Goal: Information Seeking & Learning: Find specific fact

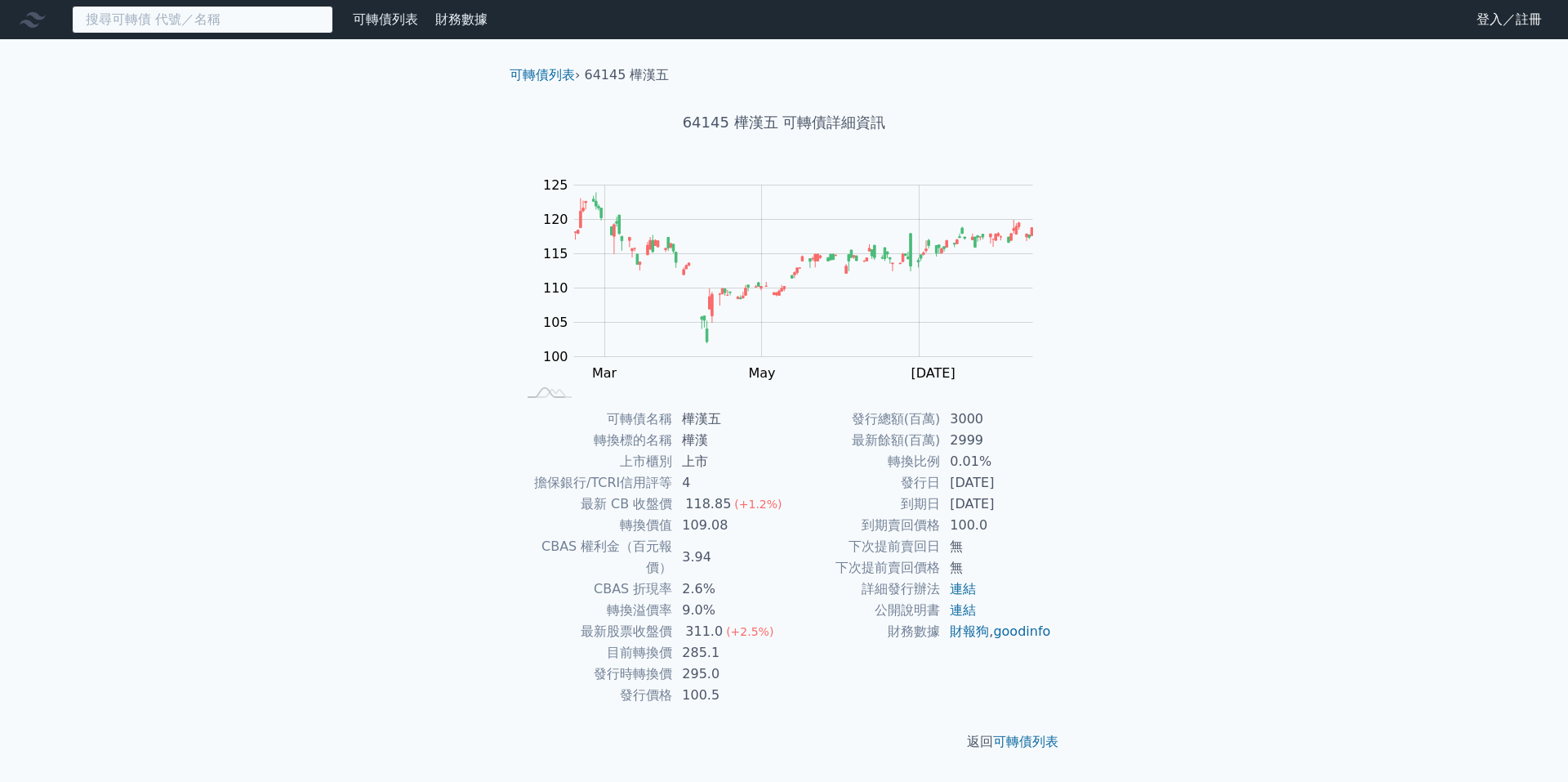
click at [257, 25] on input at bounding box center [203, 20] width 261 height 28
type input "c"
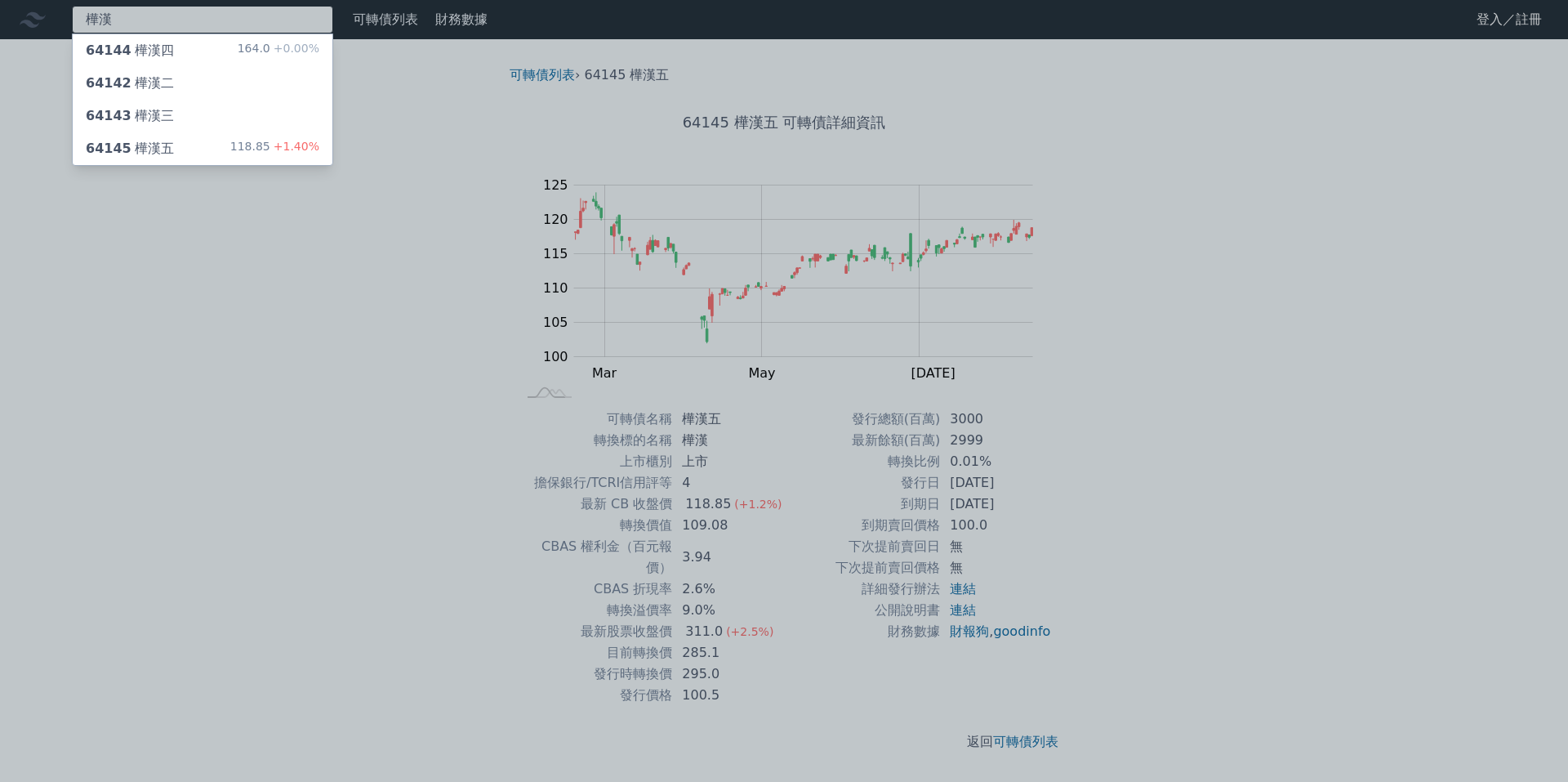
type input "樺漢"
click at [251, 55] on div "164.0 +0.00%" at bounding box center [279, 51] width 82 height 20
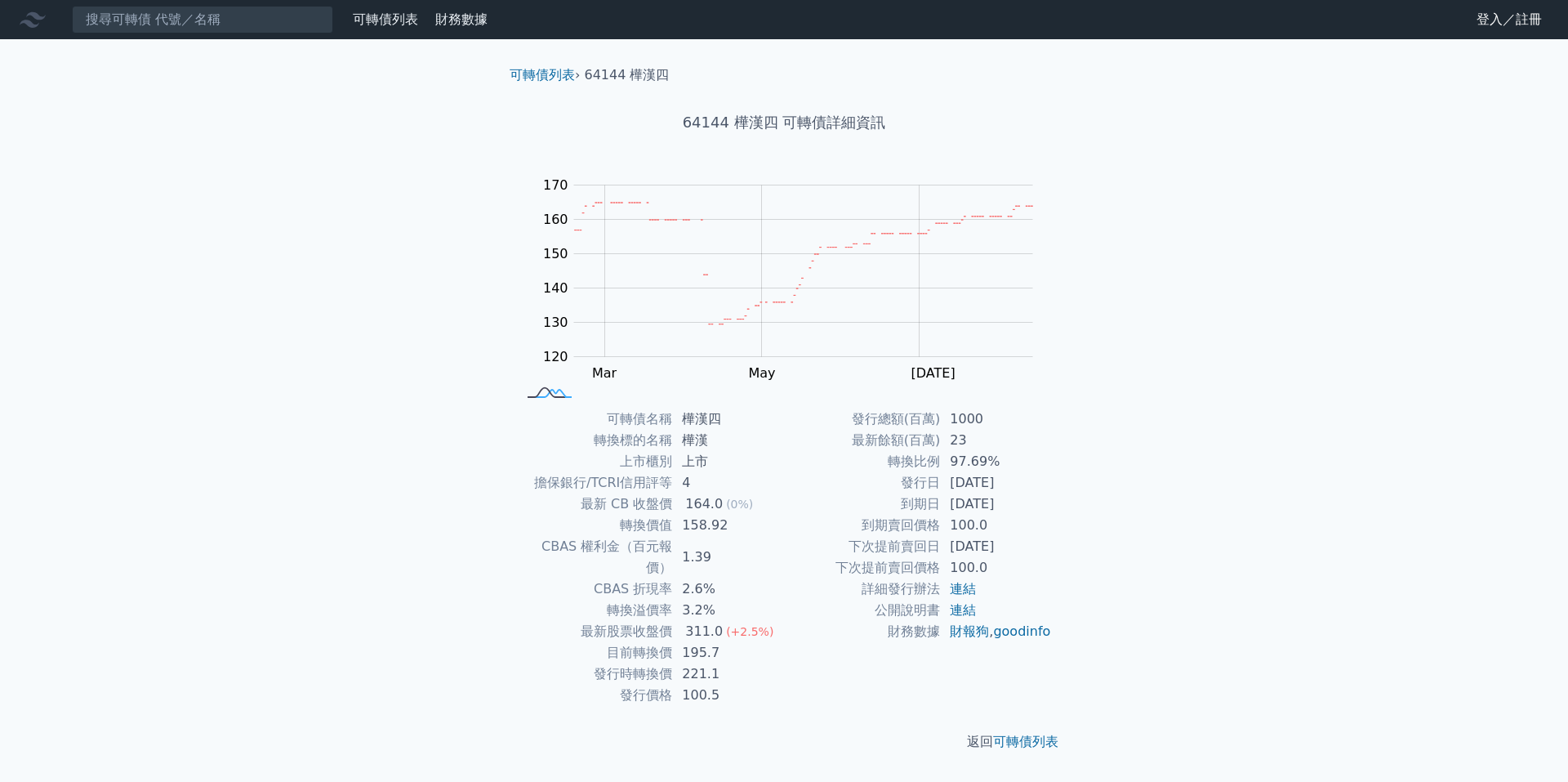
click at [548, 393] on rect at bounding box center [550, 393] width 54 height 17
click at [972, 591] on link "連結" at bounding box center [963, 588] width 26 height 16
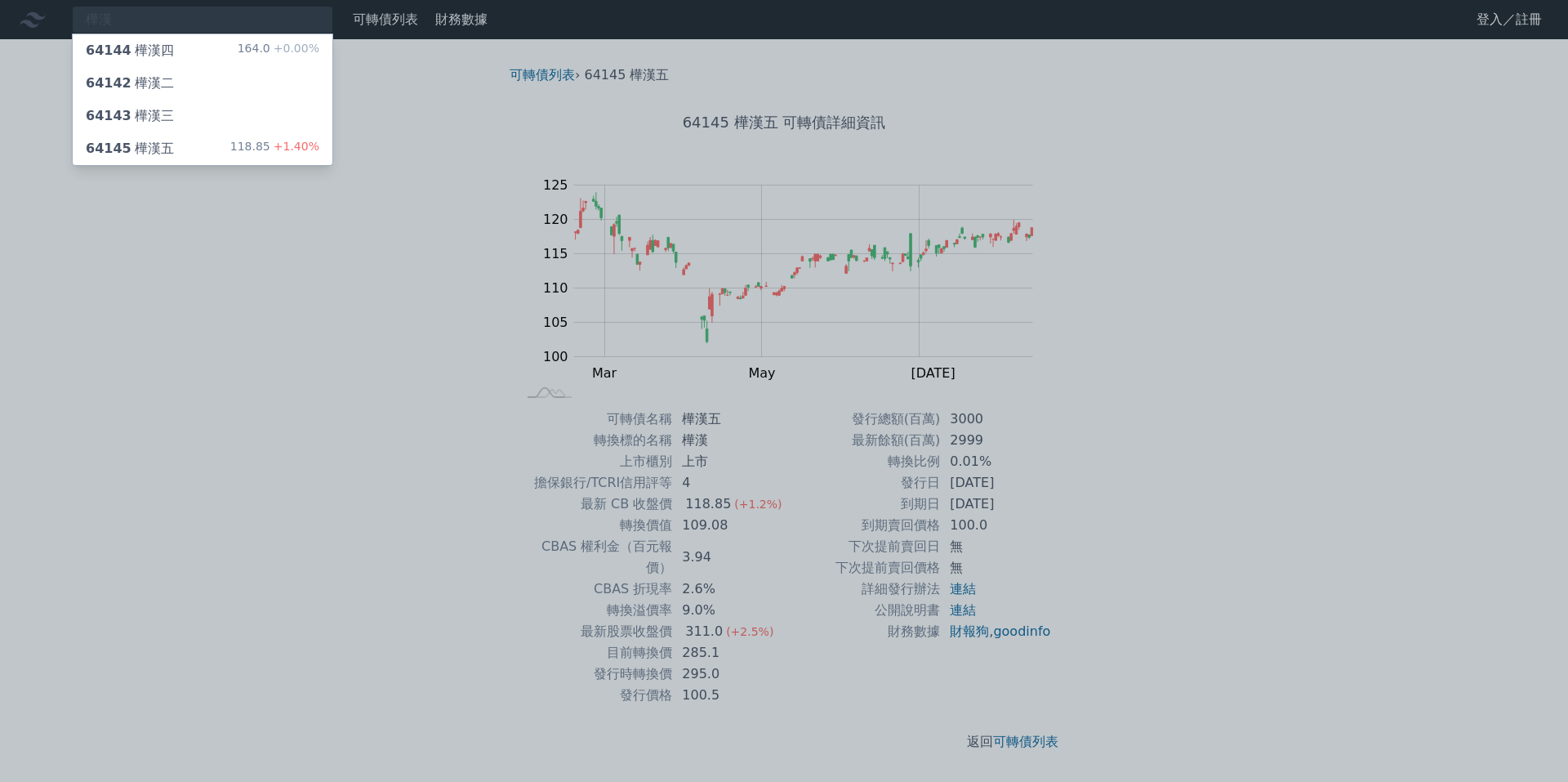
click at [204, 145] on div "64145 樺漢五 118.85 +1.40%" at bounding box center [203, 149] width 260 height 33
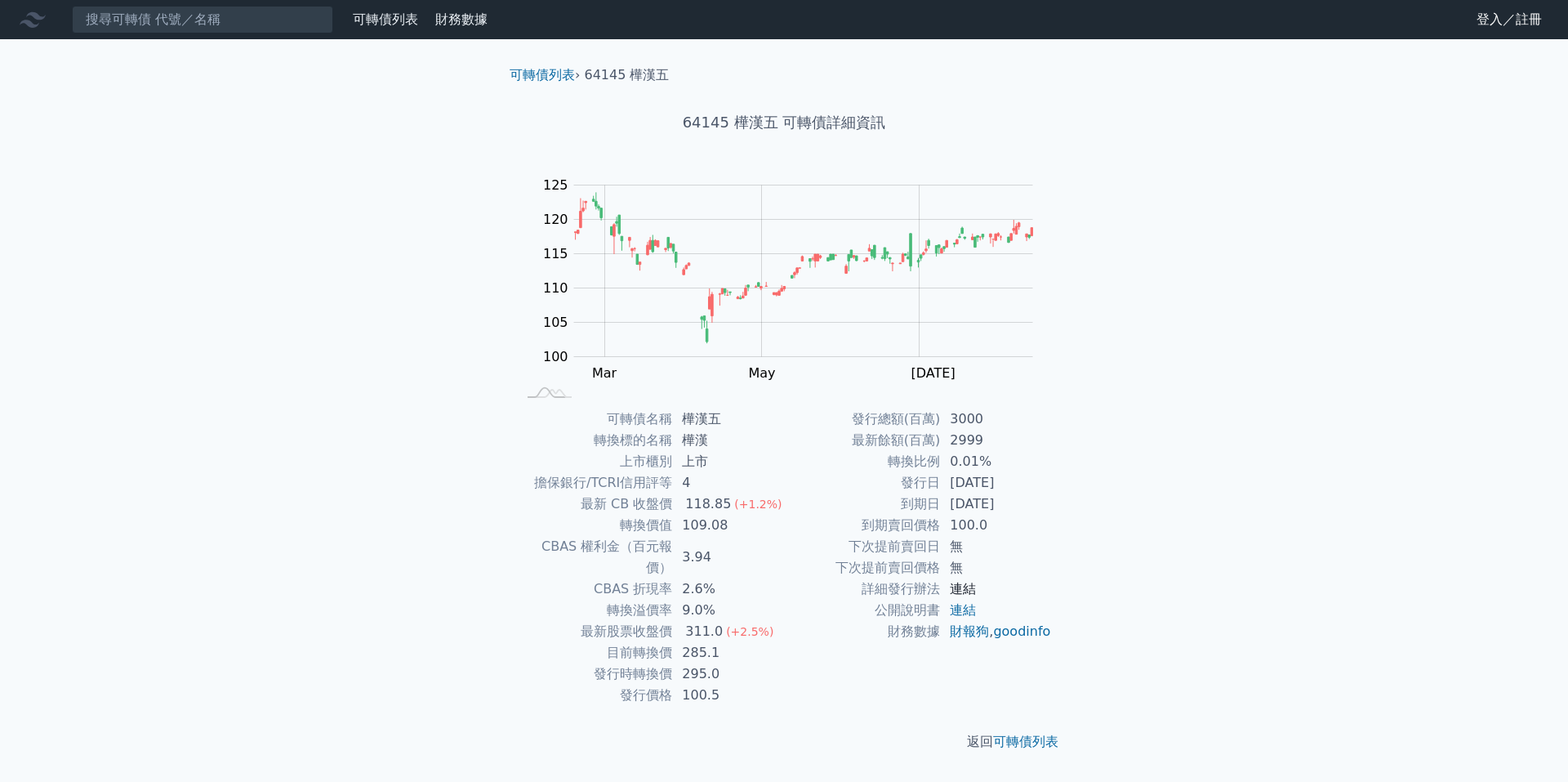
click at [963, 588] on link "連結" at bounding box center [963, 588] width 26 height 16
